Goal: Task Accomplishment & Management: Use online tool/utility

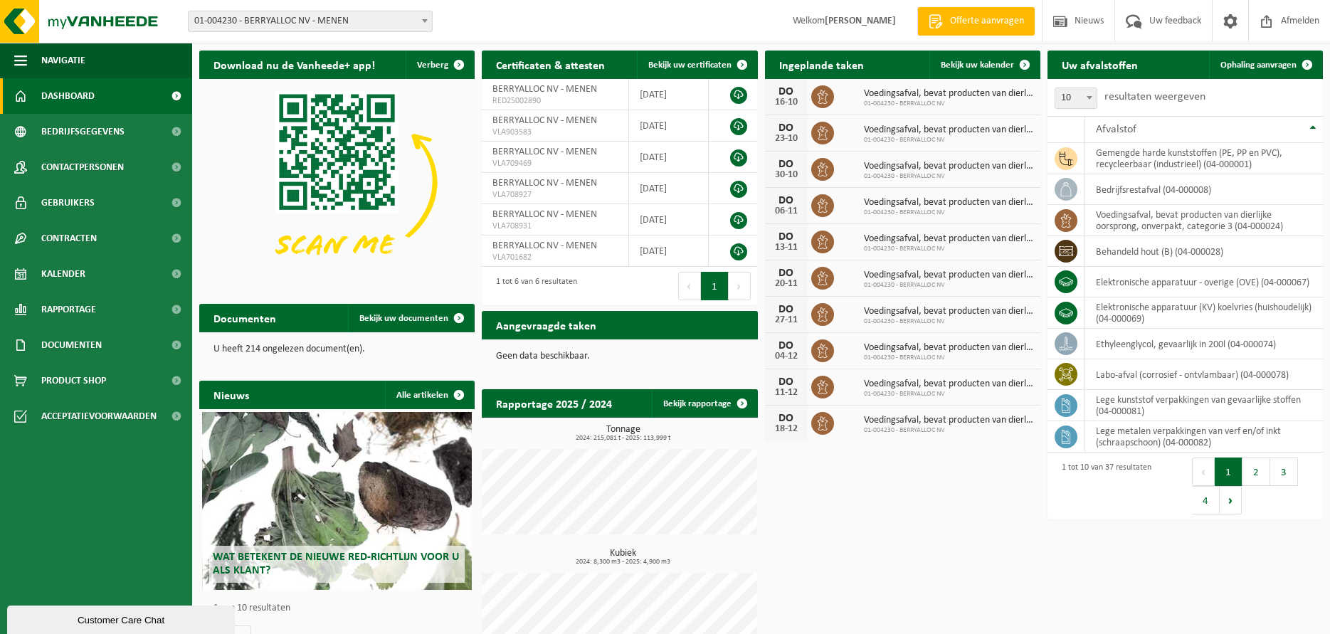
drag, startPoint x: 988, startPoint y: 60, endPoint x: 870, endPoint y: 113, distance: 129.7
click at [988, 61] on span "Bekijk uw kalender" at bounding box center [977, 65] width 73 height 9
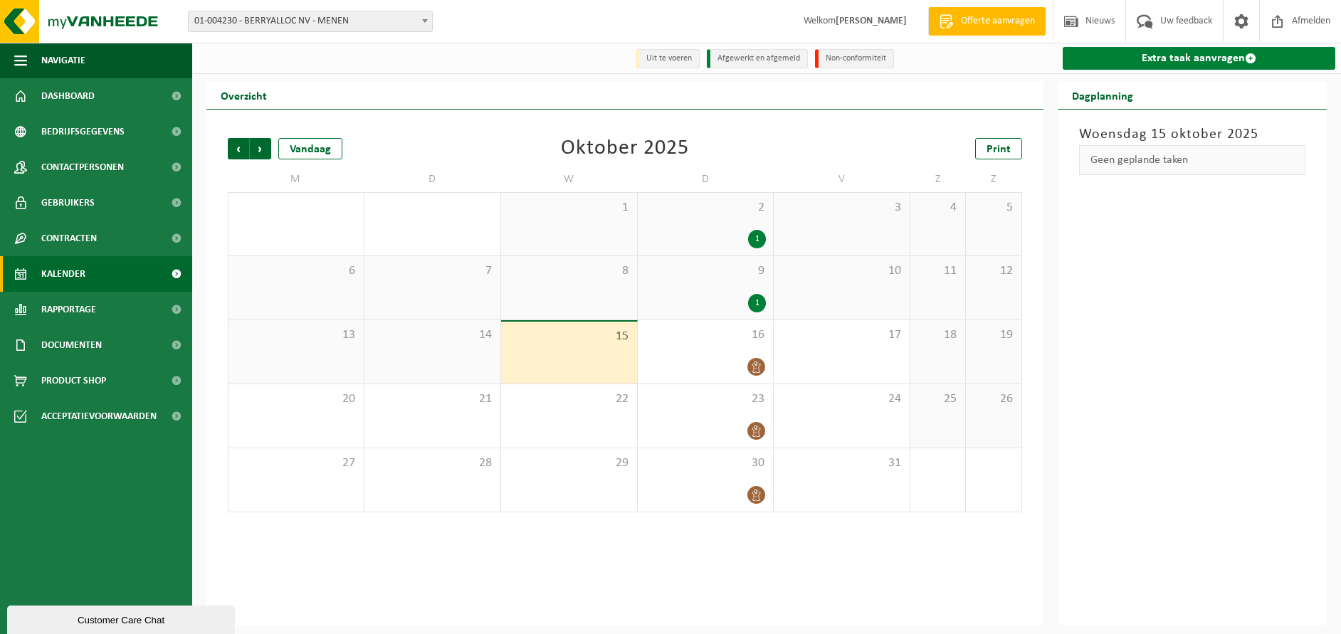
click at [1170, 53] on link "Extra taak aanvragen" at bounding box center [1199, 58] width 273 height 23
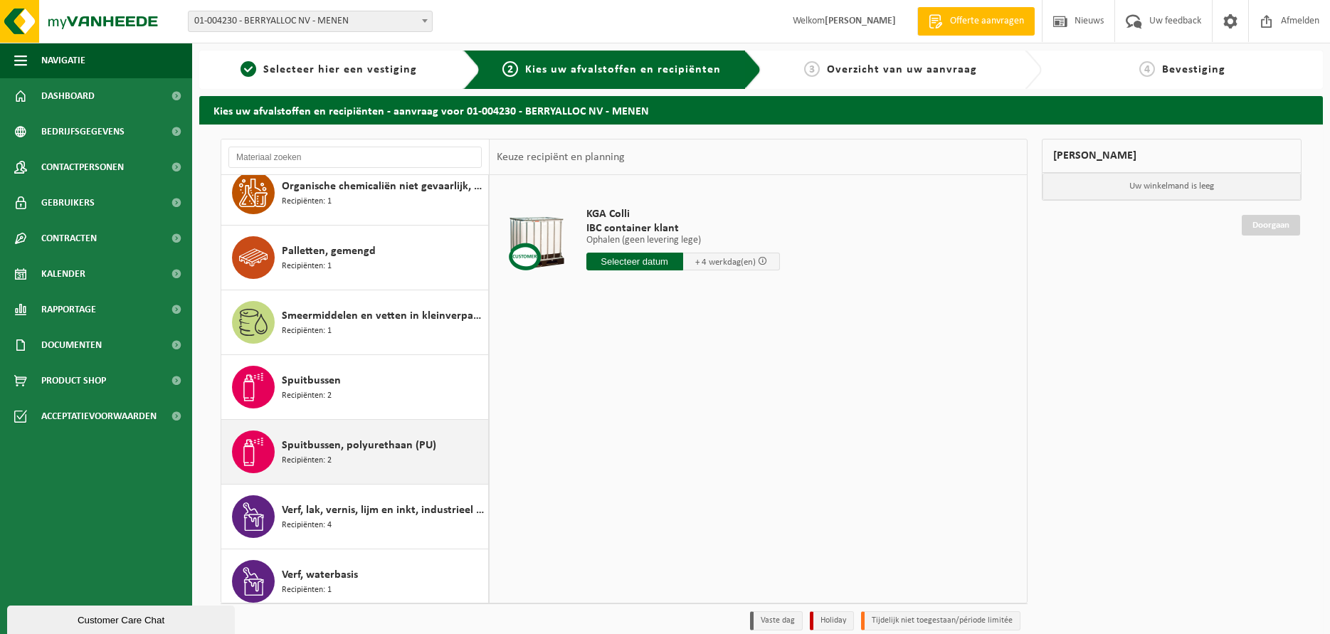
scroll to position [1690, 0]
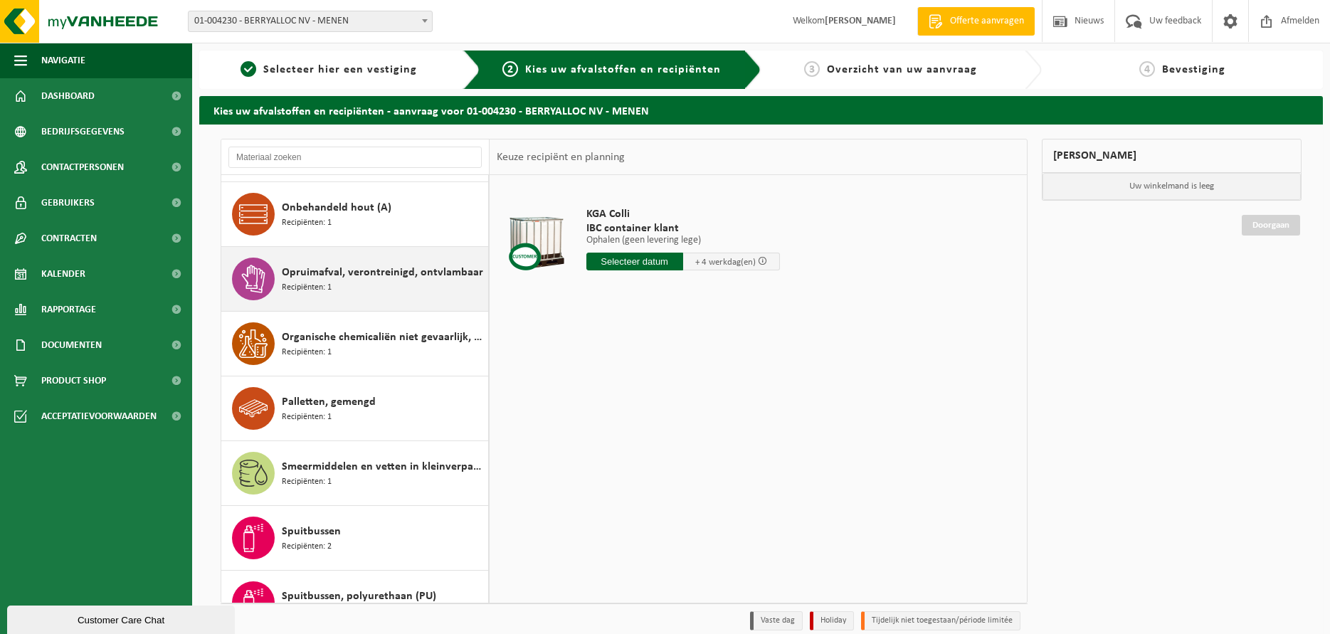
click at [322, 289] on span "Recipiënten: 1" at bounding box center [307, 288] width 50 height 14
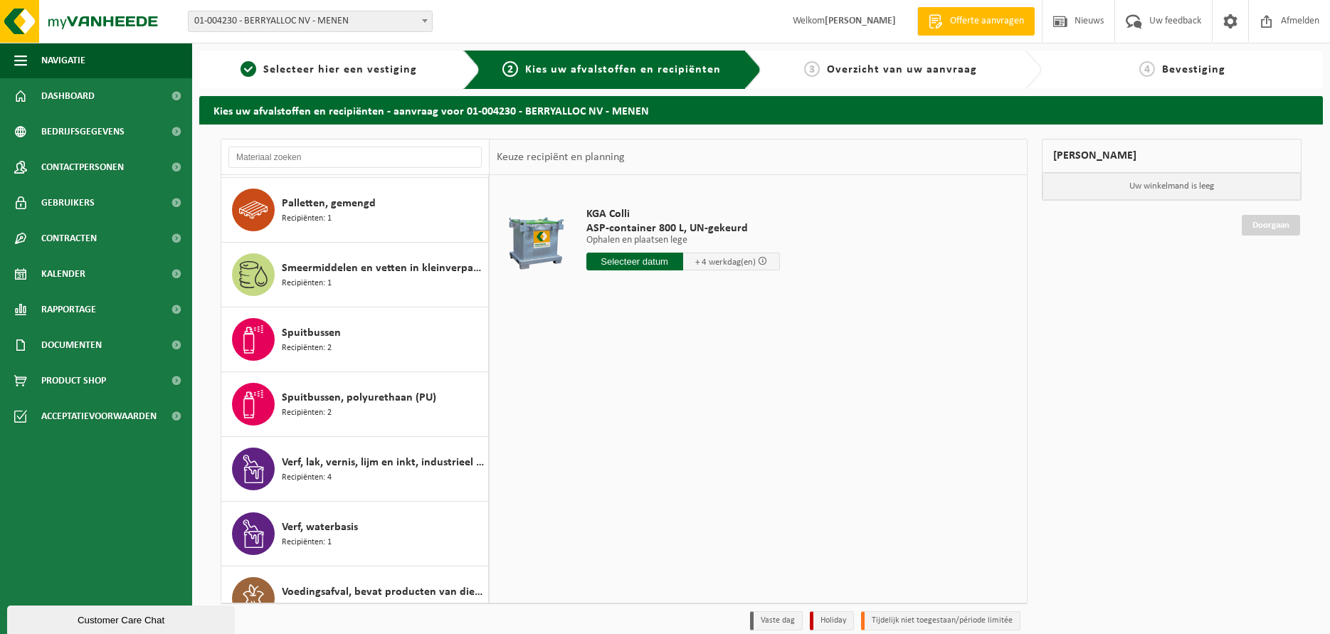
scroll to position [1780, 0]
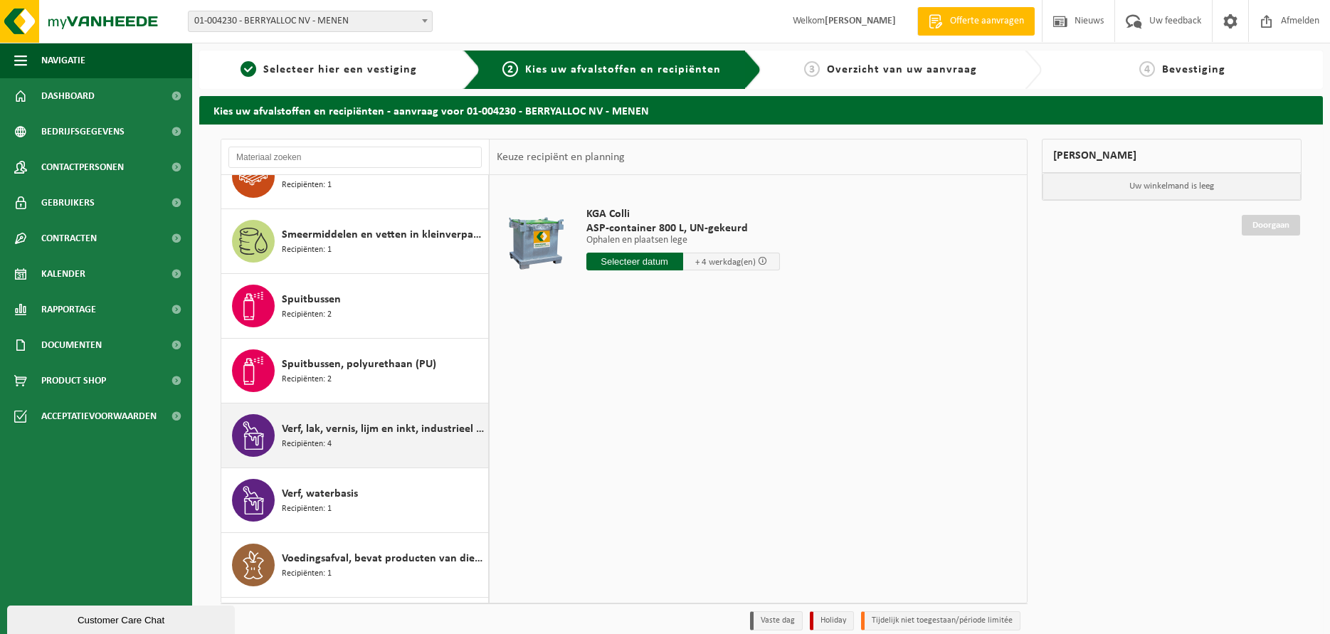
click at [385, 421] on span "Verf, lak, vernis, lijm en inkt, industrieel in kleinverpakking" at bounding box center [383, 429] width 203 height 17
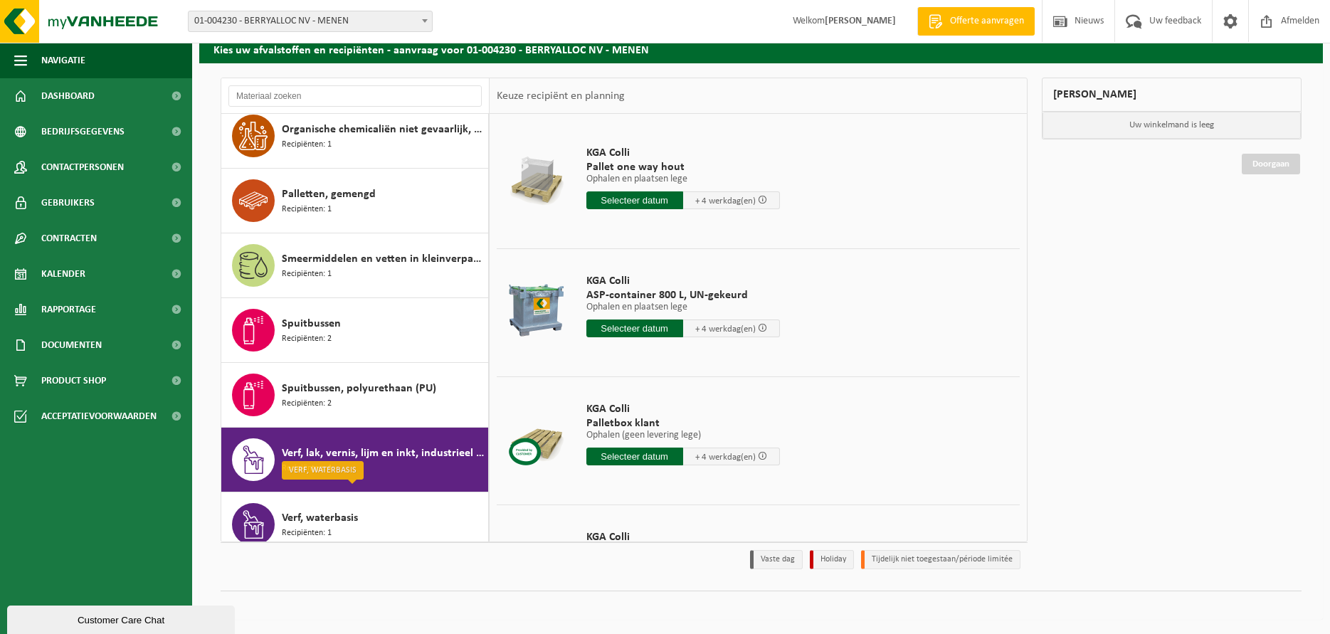
scroll to position [1690, 0]
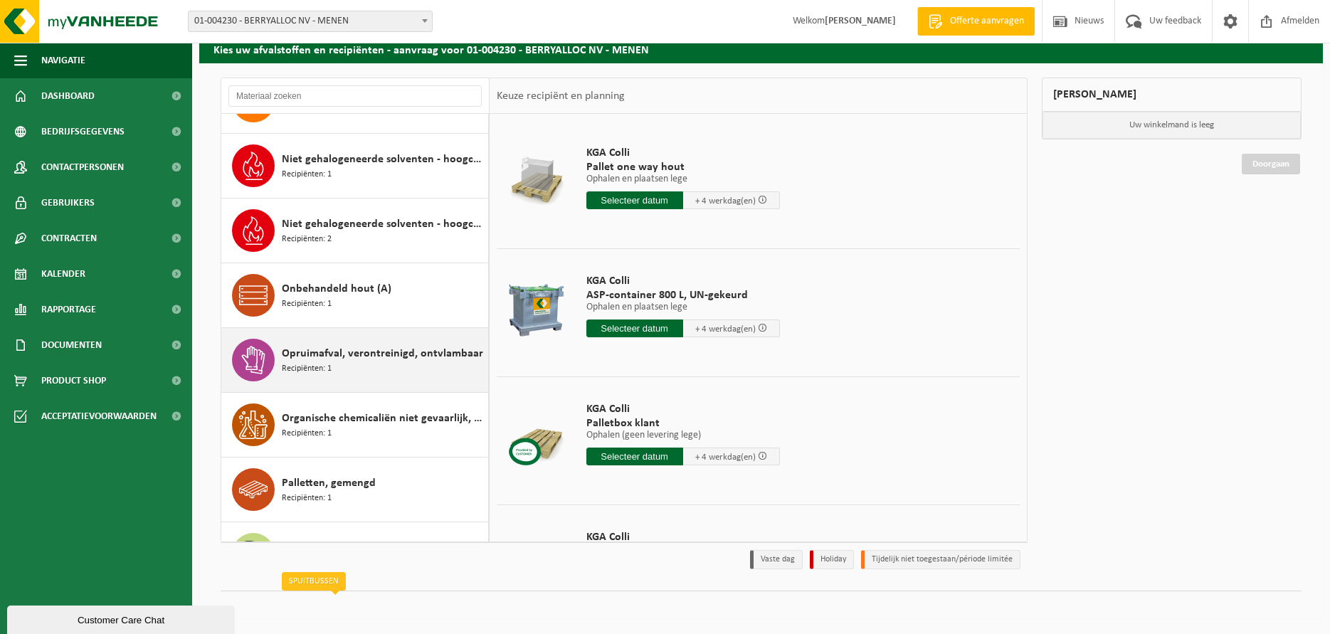
click at [395, 352] on span "Opruimafval, verontreinigd, ontvlambaar" at bounding box center [382, 353] width 201 height 17
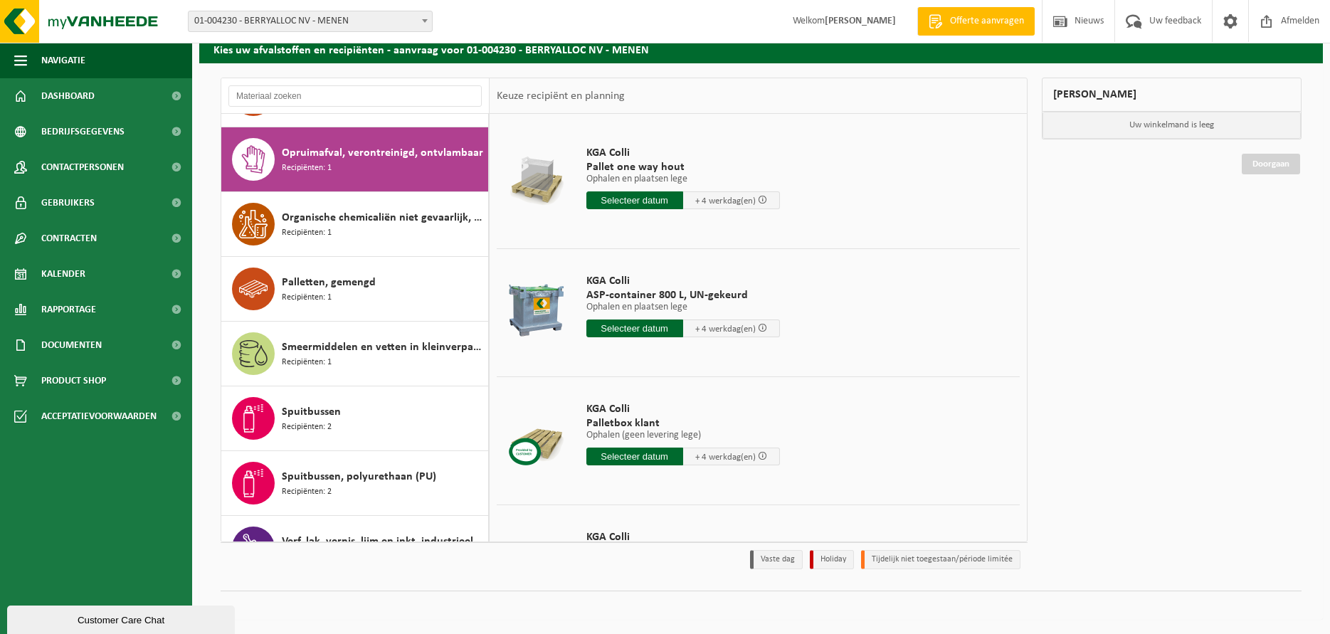
scroll to position [1619, 0]
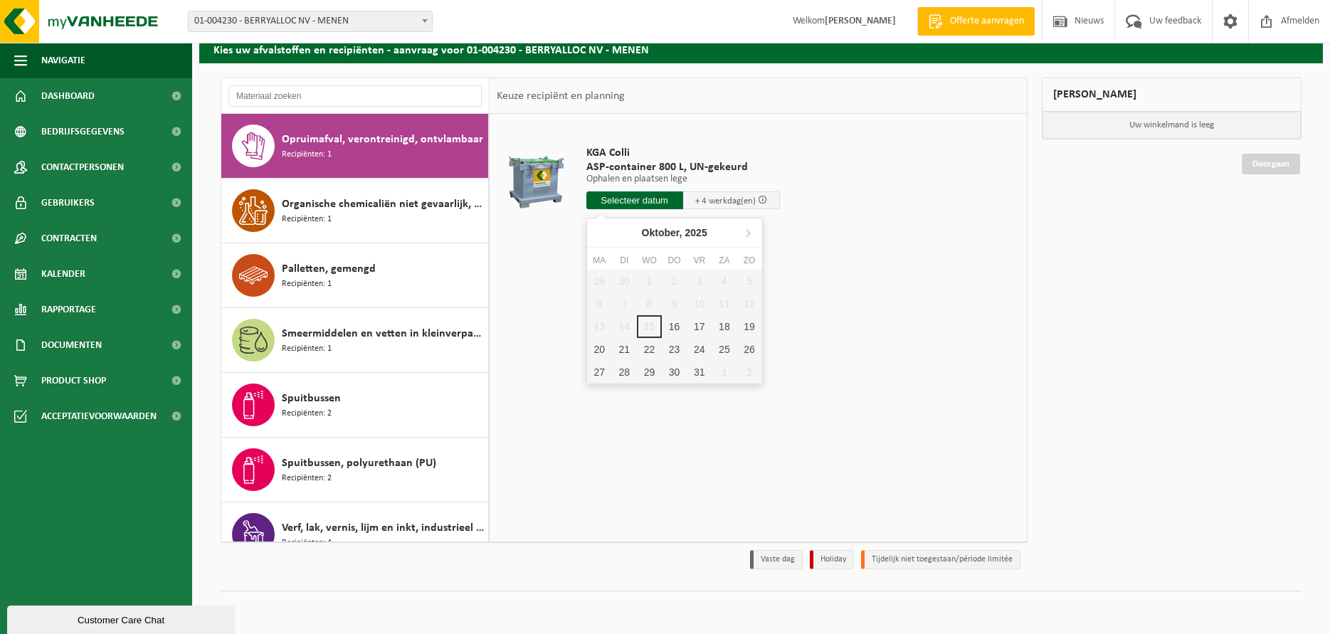
click at [617, 206] on input "text" at bounding box center [635, 200] width 97 height 18
click at [673, 322] on div "16" at bounding box center [674, 326] width 25 height 23
type input "Van 2025-10-16"
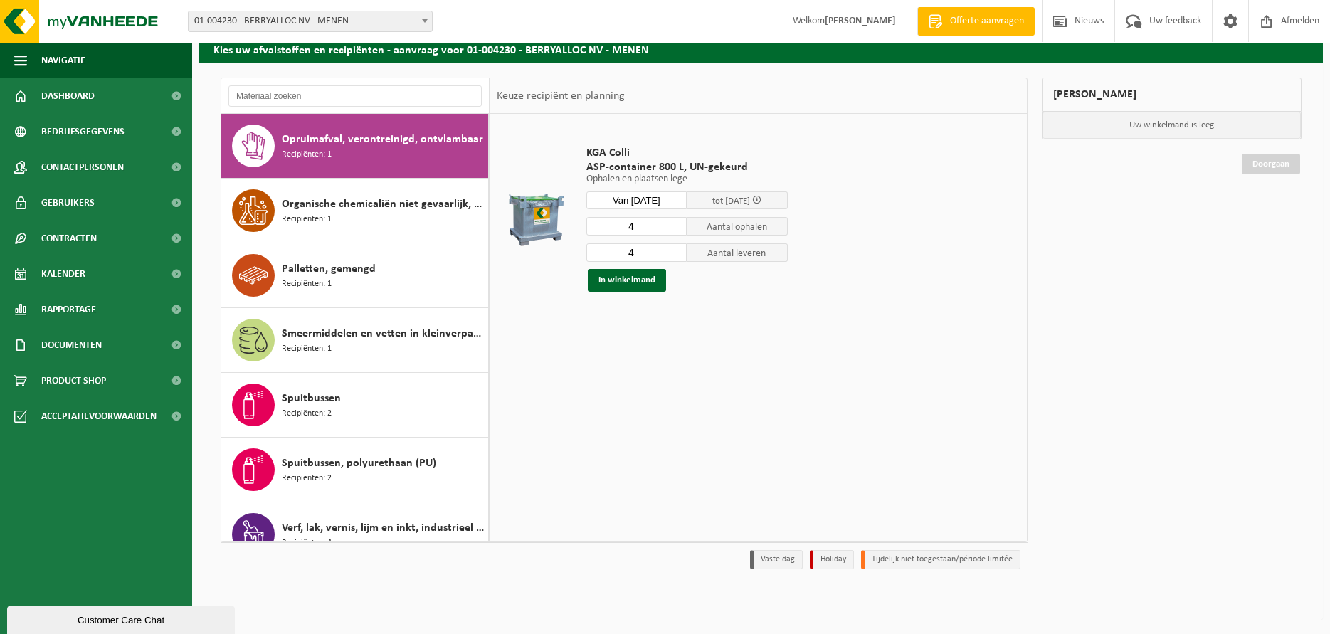
drag, startPoint x: 655, startPoint y: 227, endPoint x: 642, endPoint y: 227, distance: 12.8
click at [642, 227] on input "4" at bounding box center [637, 226] width 101 height 19
click at [675, 231] on input "3" at bounding box center [637, 226] width 101 height 19
type input "2"
click at [675, 231] on input "2" at bounding box center [637, 226] width 101 height 19
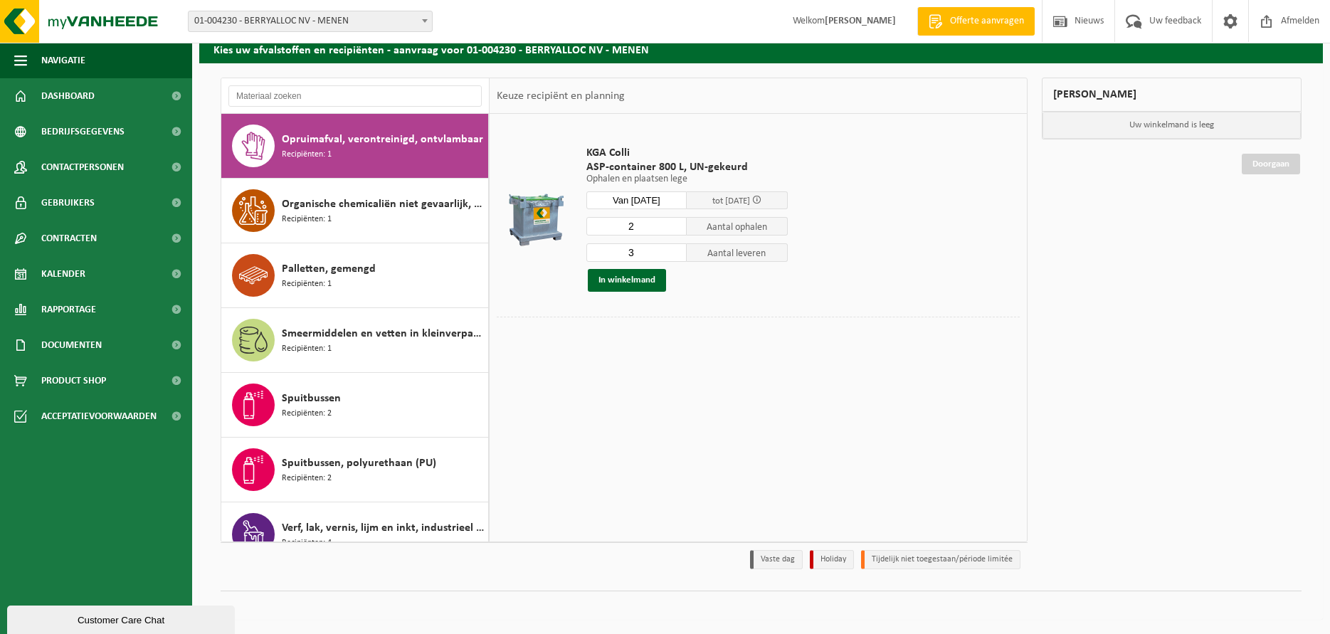
click at [674, 256] on input "3" at bounding box center [637, 252] width 101 height 19
type input "2"
click at [674, 256] on input "2" at bounding box center [637, 252] width 101 height 19
click at [656, 284] on button "In winkelmand" at bounding box center [627, 280] width 78 height 23
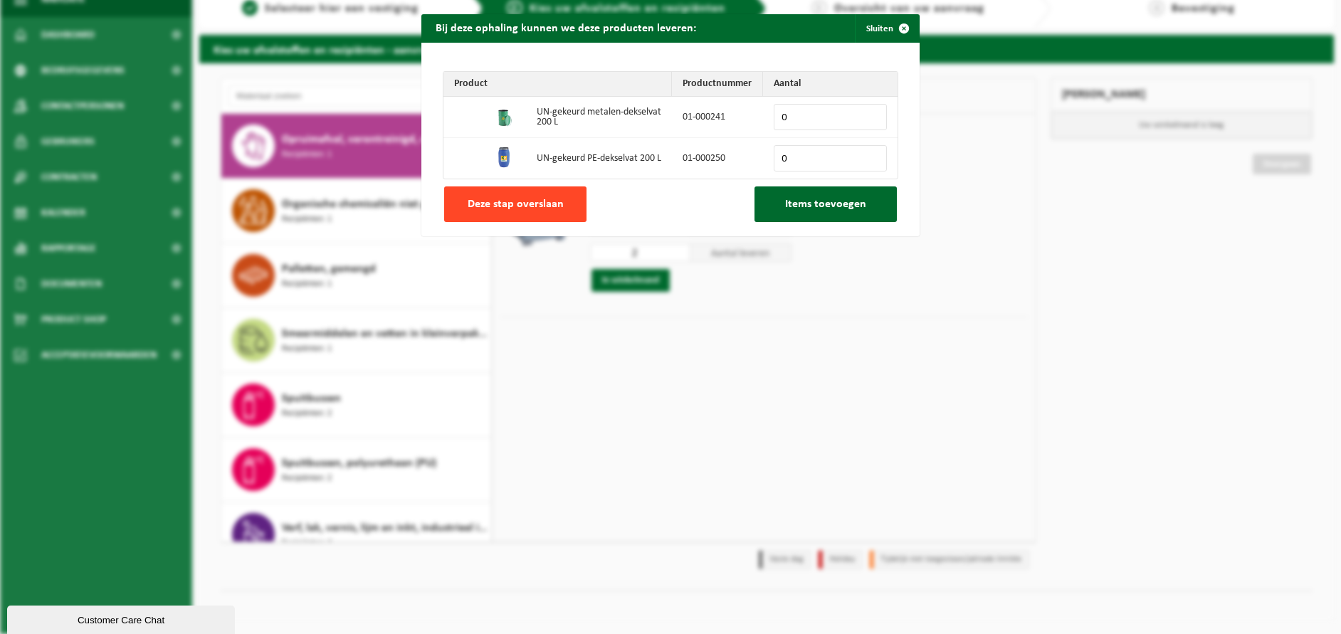
click at [542, 208] on span "Deze stap overslaan" at bounding box center [516, 204] width 96 height 11
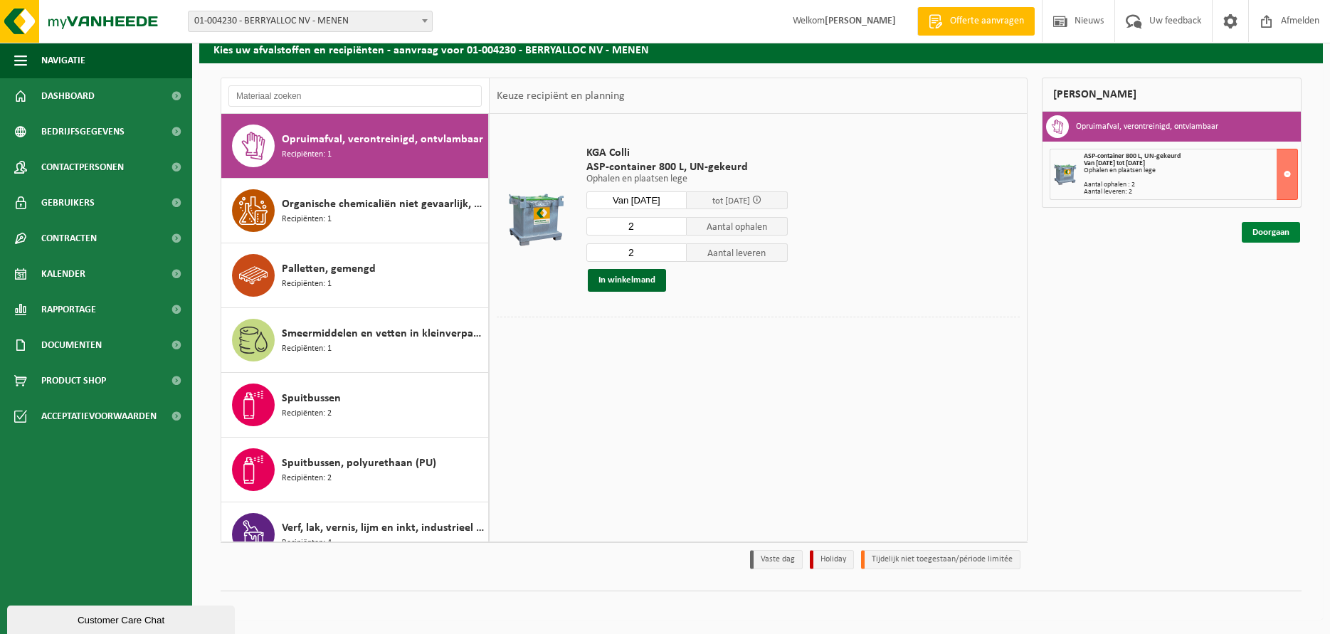
click at [1271, 231] on link "Doorgaan" at bounding box center [1271, 232] width 58 height 21
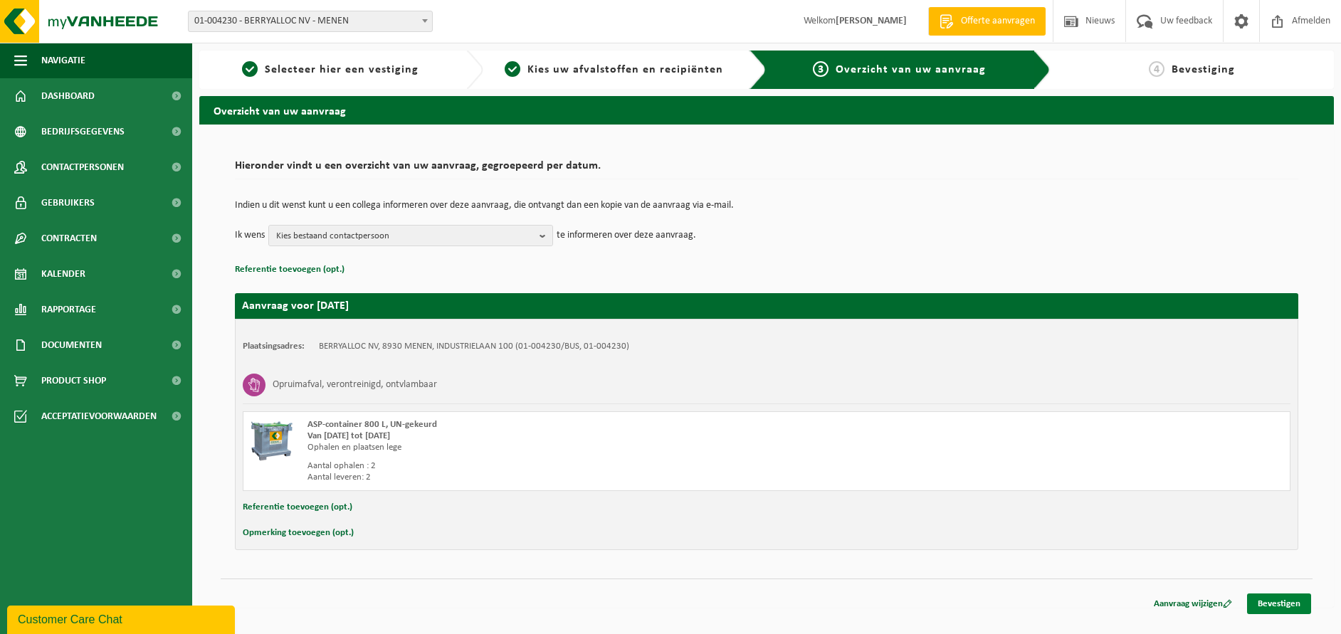
click at [1288, 606] on link "Bevestigen" at bounding box center [1279, 604] width 64 height 21
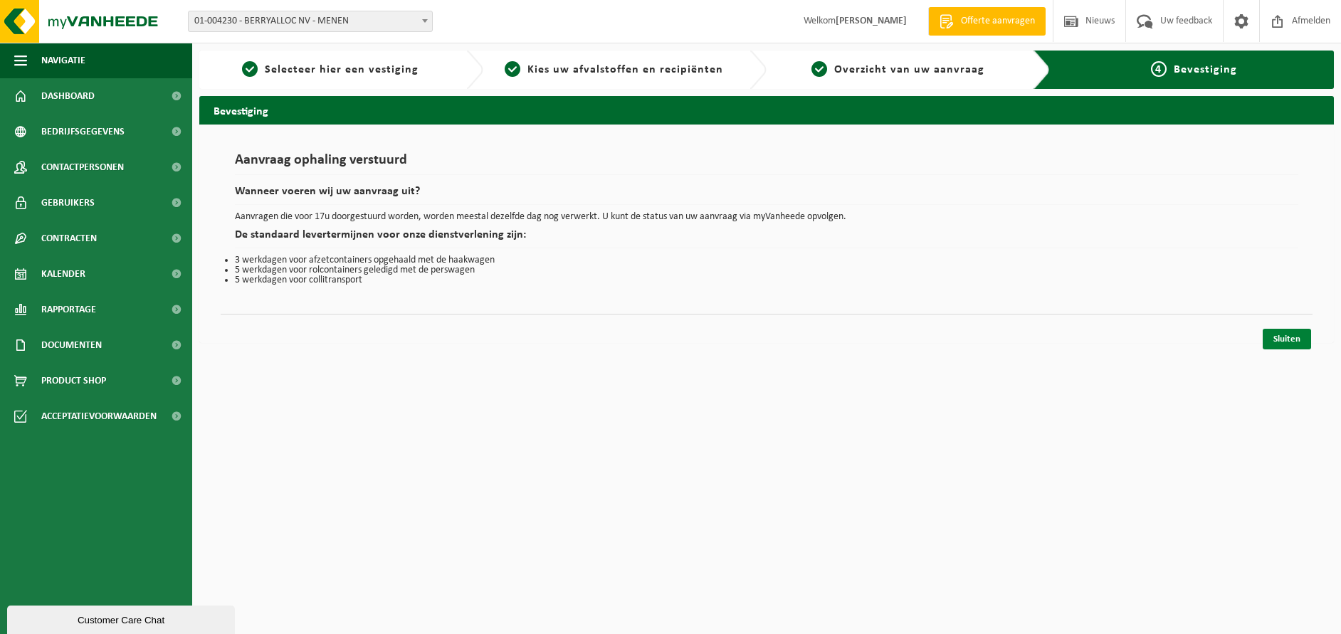
click at [1278, 336] on link "Sluiten" at bounding box center [1287, 339] width 48 height 21
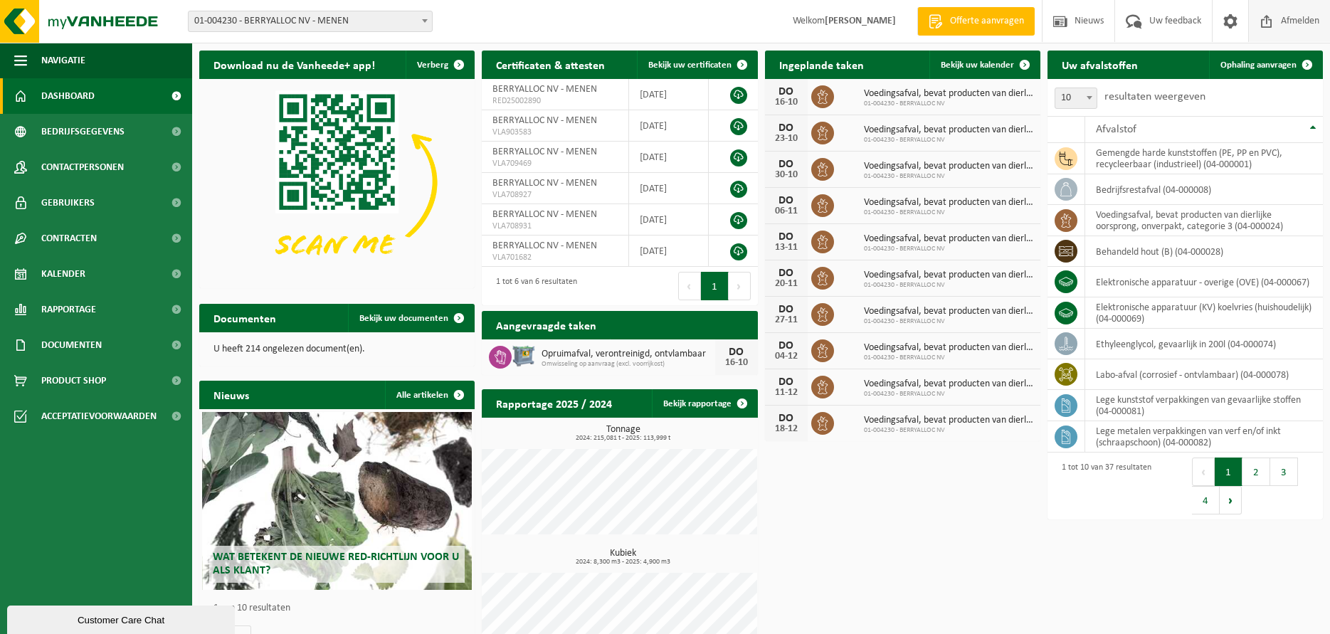
click at [1294, 25] on span "Afmelden" at bounding box center [1301, 21] width 46 height 42
